Goal: Information Seeking & Learning: Learn about a topic

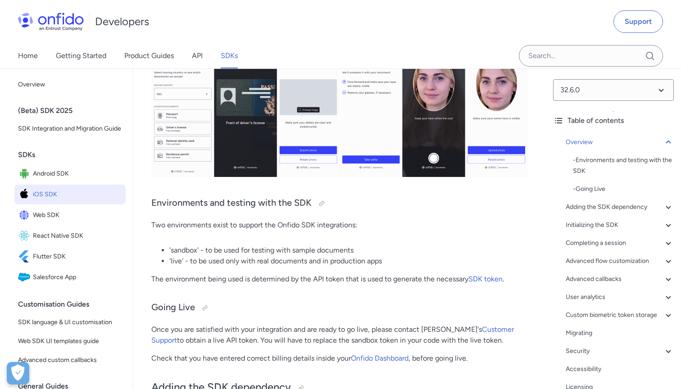
scroll to position [372, 0]
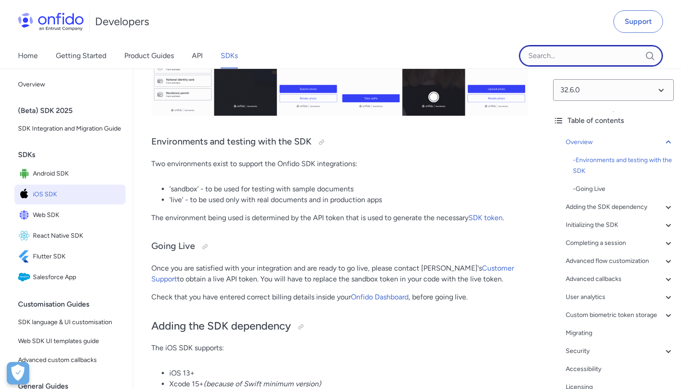
click at [554, 55] on input "Onfido search input field" at bounding box center [591, 56] width 144 height 22
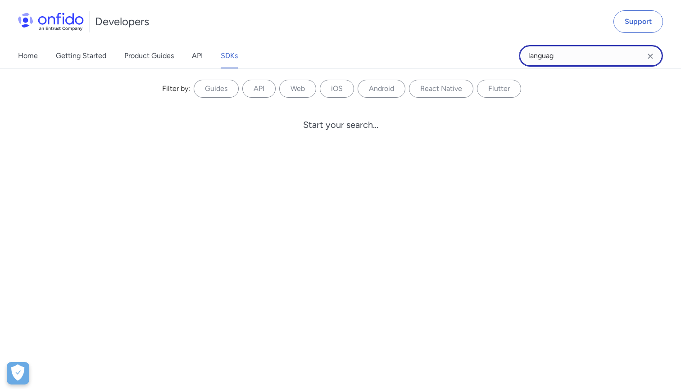
type input "language"
click at [654, 59] on icon "Clear search field button" at bounding box center [650, 56] width 11 height 11
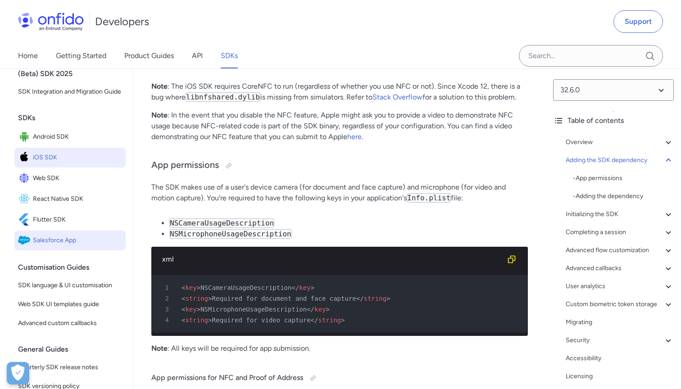
scroll to position [57, 0]
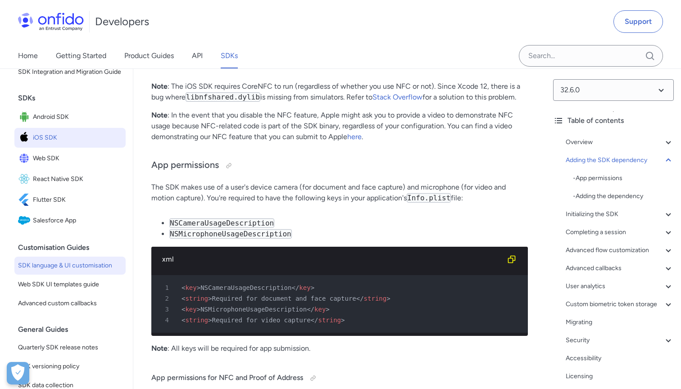
click at [68, 271] on link "SDK language & UI customisation" at bounding box center [69, 266] width 111 height 18
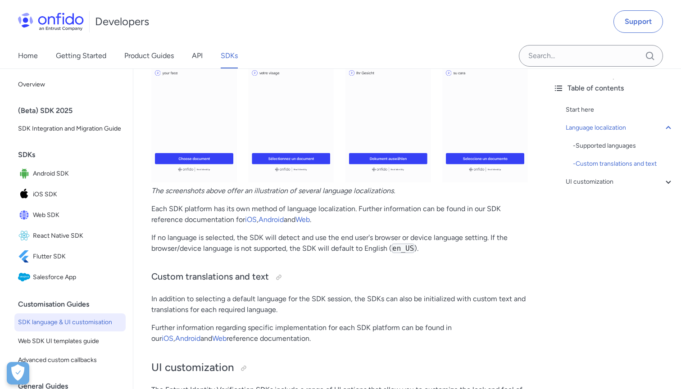
scroll to position [1672, 0]
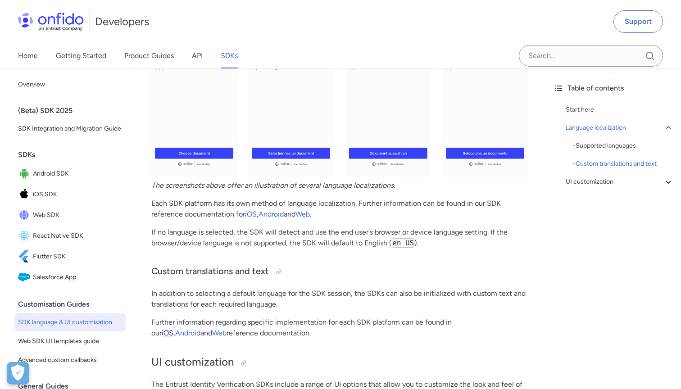
click at [173, 329] on link "iOS" at bounding box center [168, 333] width 12 height 9
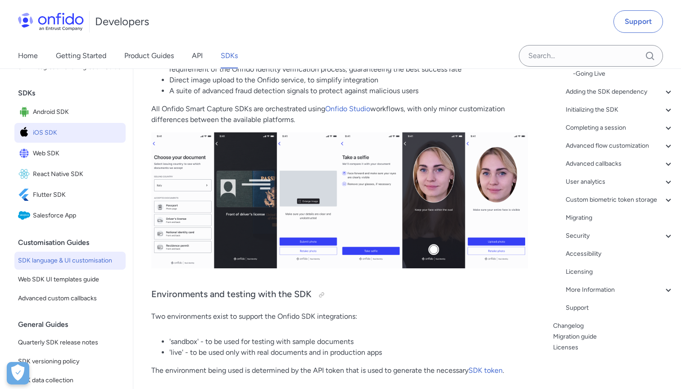
scroll to position [62, 0]
click at [15, 323] on div "Back to Home Overview (Beta) SDK 2025 SDK Integration and Migration Guide SDKs …" at bounding box center [66, 292] width 133 height 573
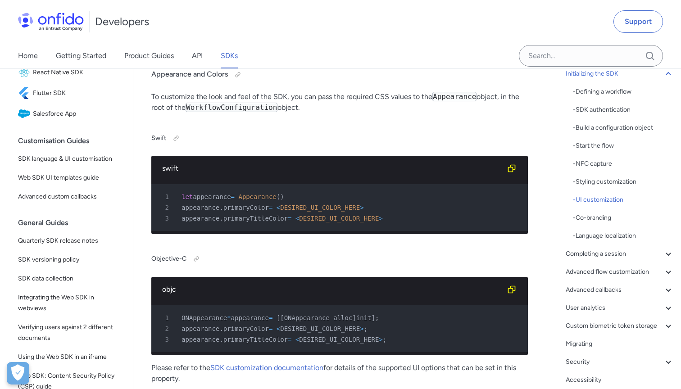
scroll to position [0, 0]
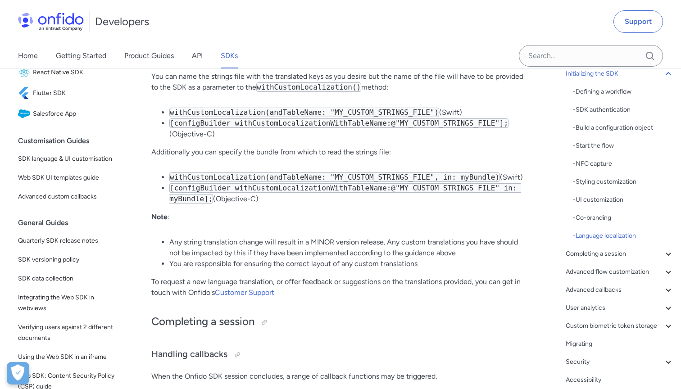
scroll to position [6330, 0]
